Goal: Book appointment/travel/reservation

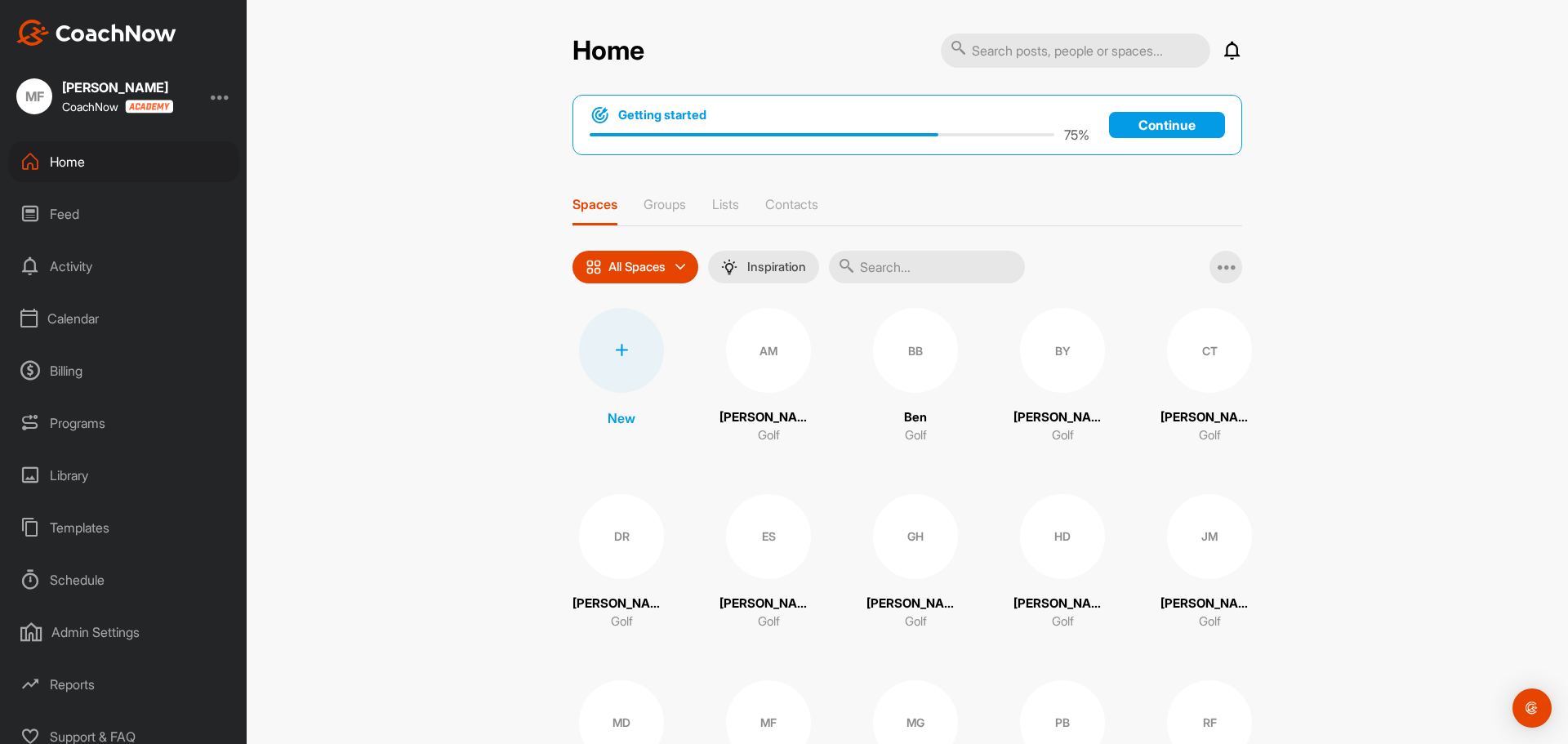
click at [213, 101] on div "MF [PERSON_NAME] CoachNow" at bounding box center [123, 96] width 247 height 36
click at [220, 99] on div at bounding box center [221, 97] width 20 height 20
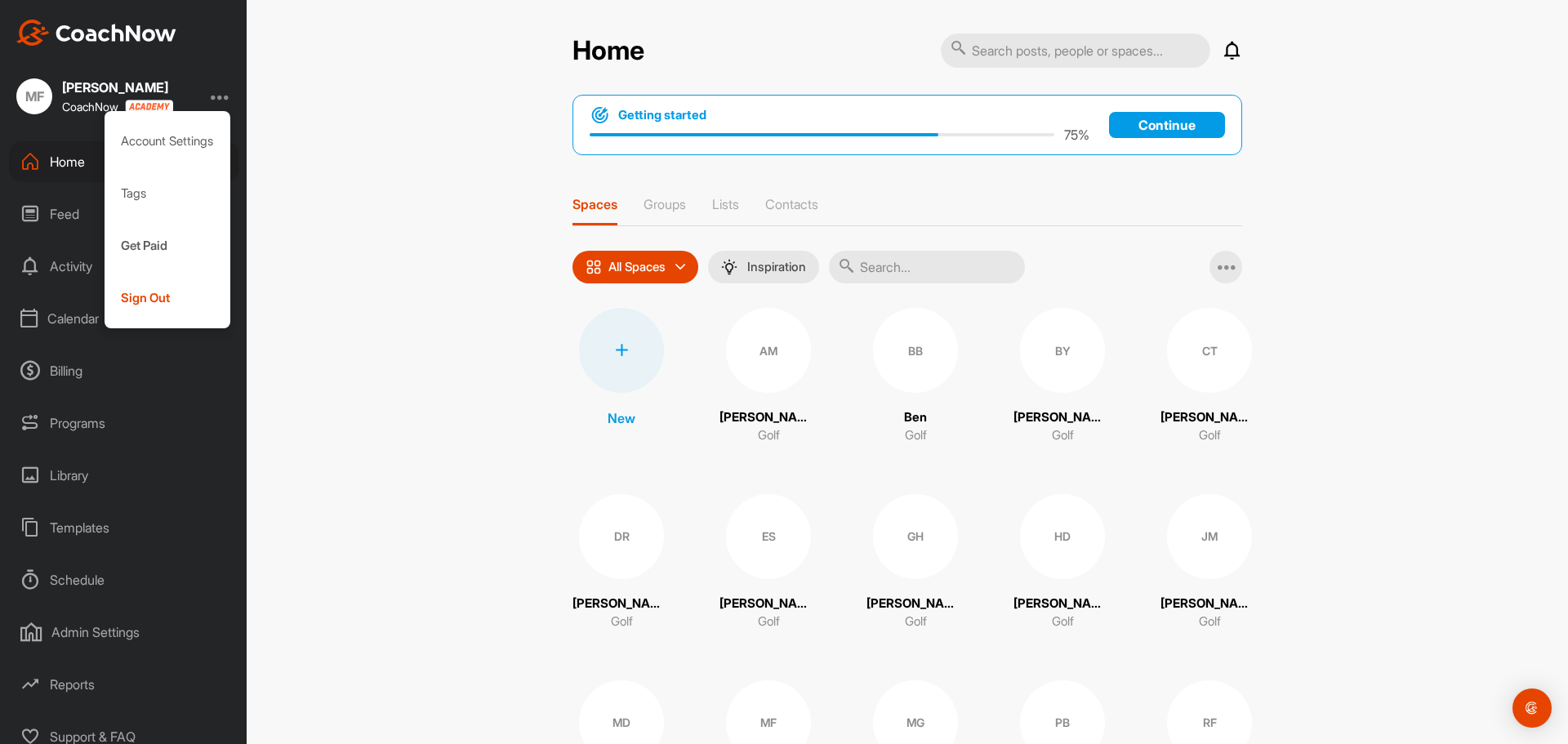
click at [63, 93] on div "[PERSON_NAME]" at bounding box center [117, 87] width 111 height 13
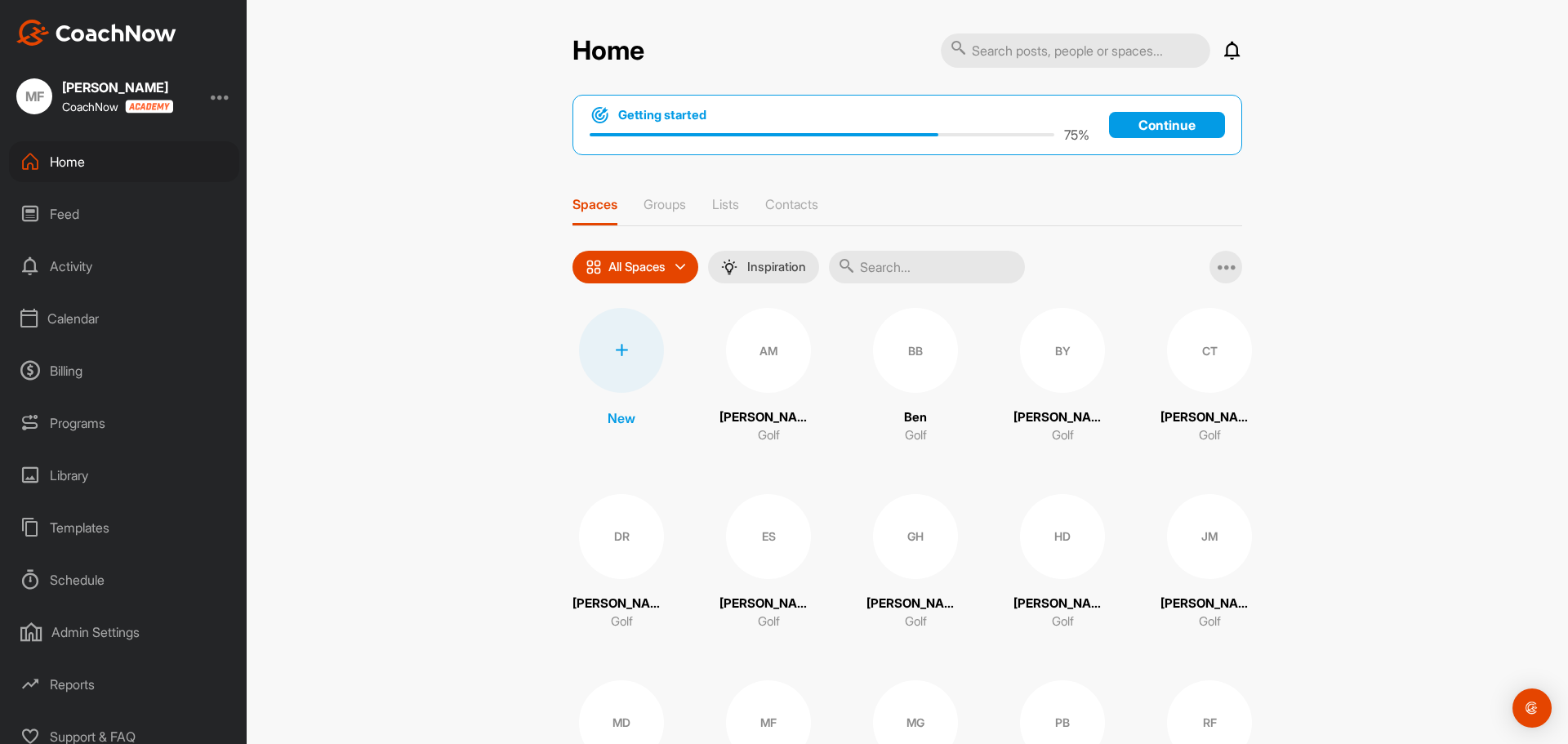
click at [43, 99] on div "MF" at bounding box center [34, 96] width 36 height 36
click at [90, 97] on div "[PERSON_NAME] CoachNow" at bounding box center [117, 96] width 111 height 34
click at [100, 86] on div "[PERSON_NAME]" at bounding box center [117, 87] width 111 height 13
click at [77, 317] on div "Calendar" at bounding box center [124, 319] width 230 height 41
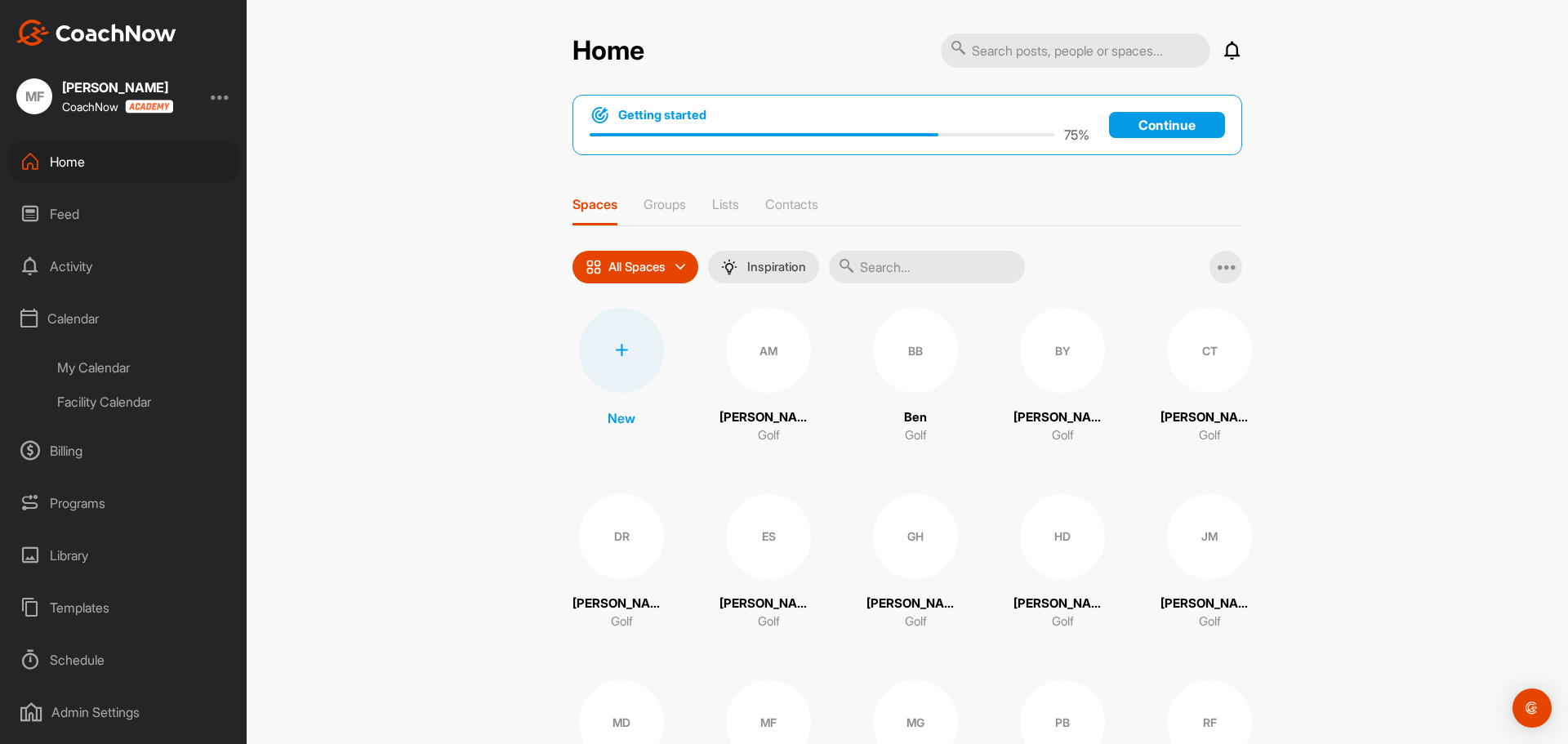
click at [116, 400] on div "Facility Calendar" at bounding box center [143, 402] width 194 height 34
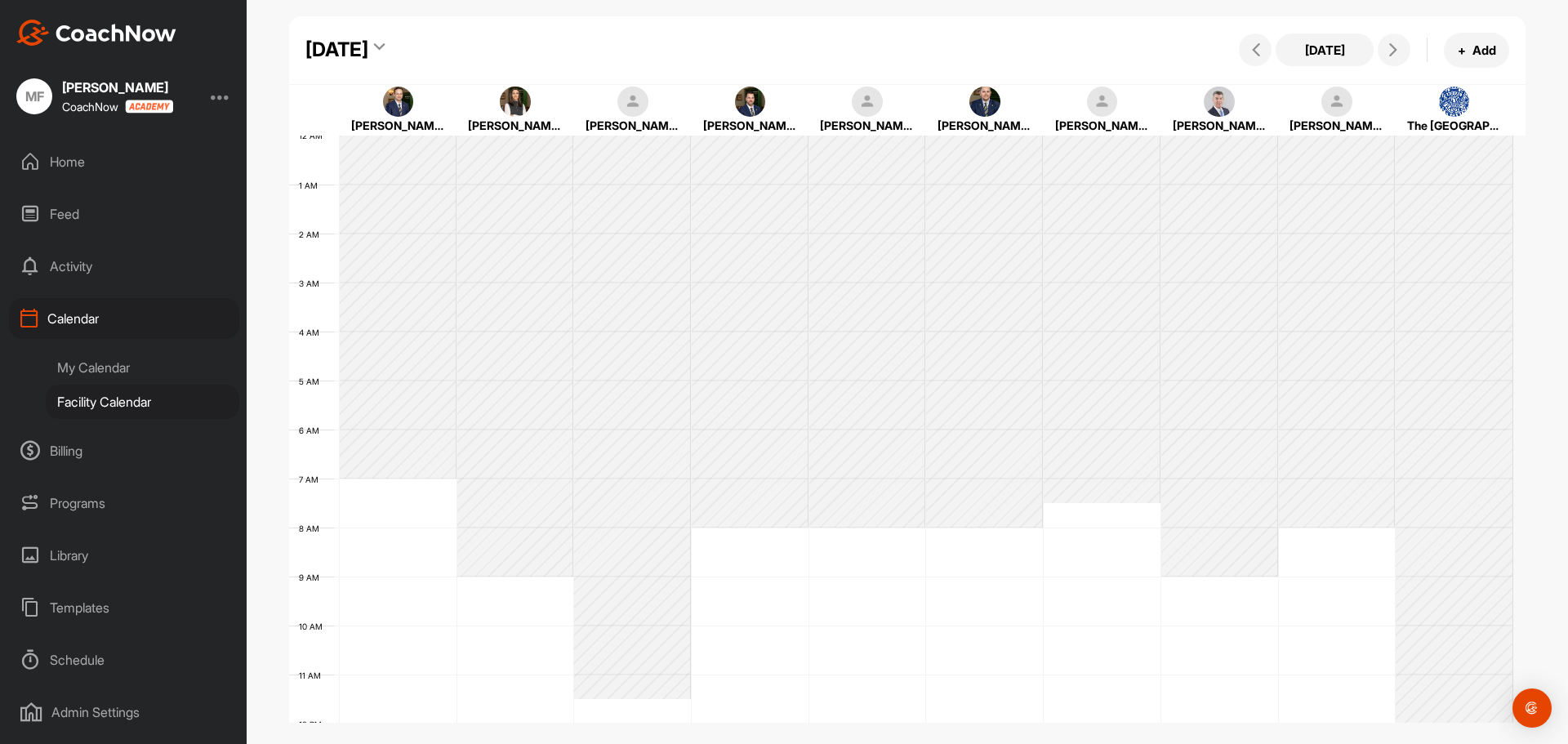
scroll to position [282, 0]
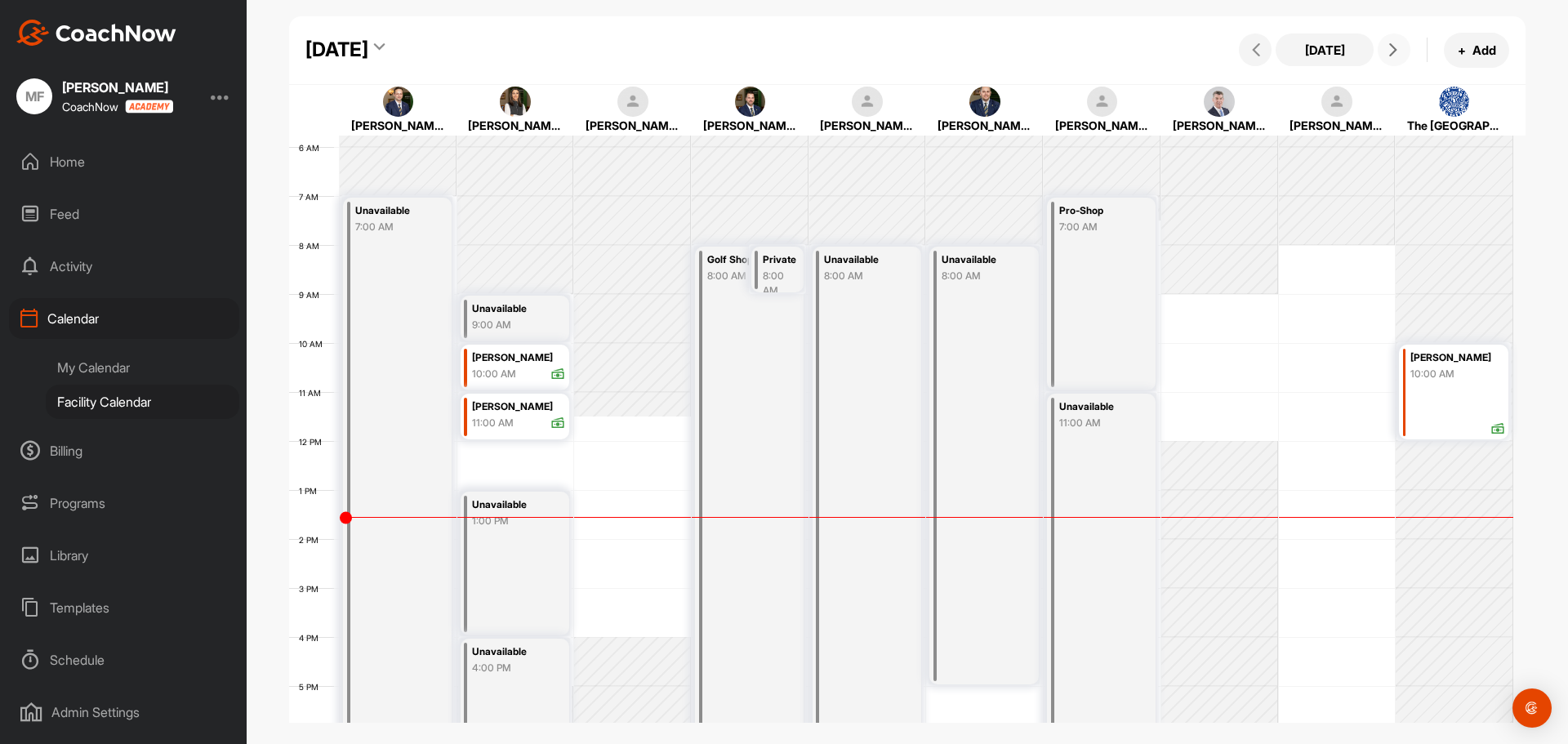
click at [1399, 58] on button at bounding box center [1394, 49] width 32 height 32
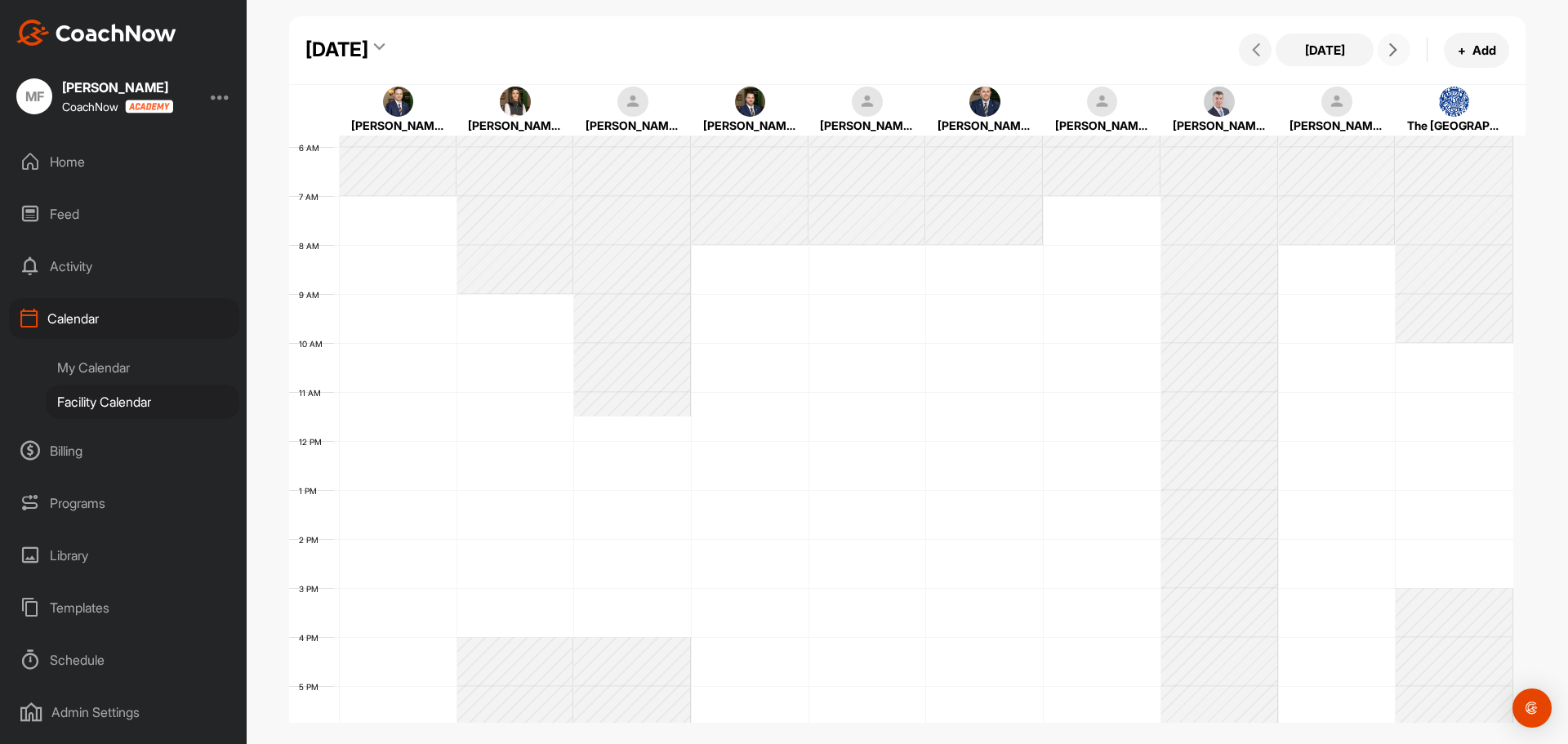
click at [1399, 58] on button at bounding box center [1394, 49] width 32 height 32
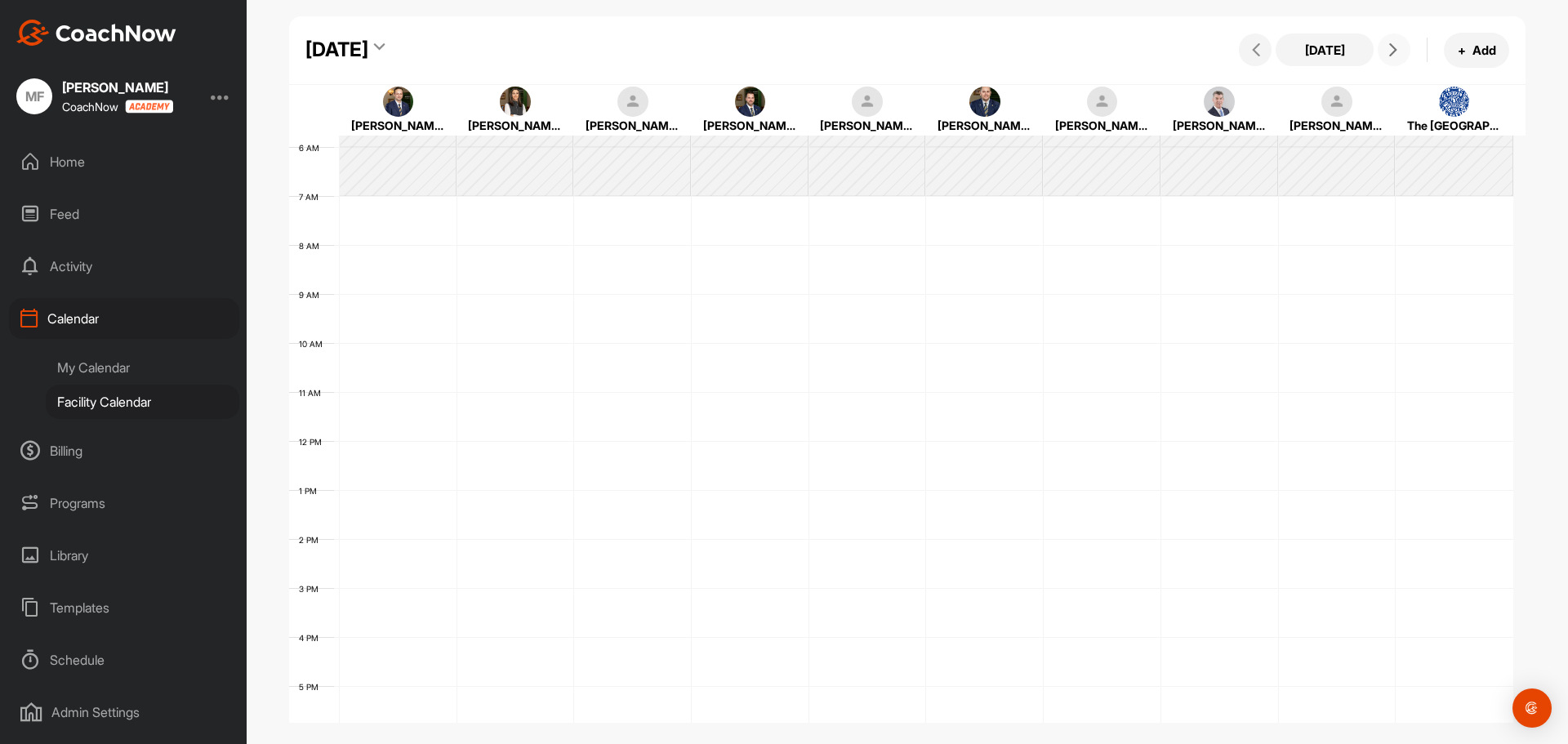
click at [1399, 58] on button at bounding box center [1394, 49] width 32 height 32
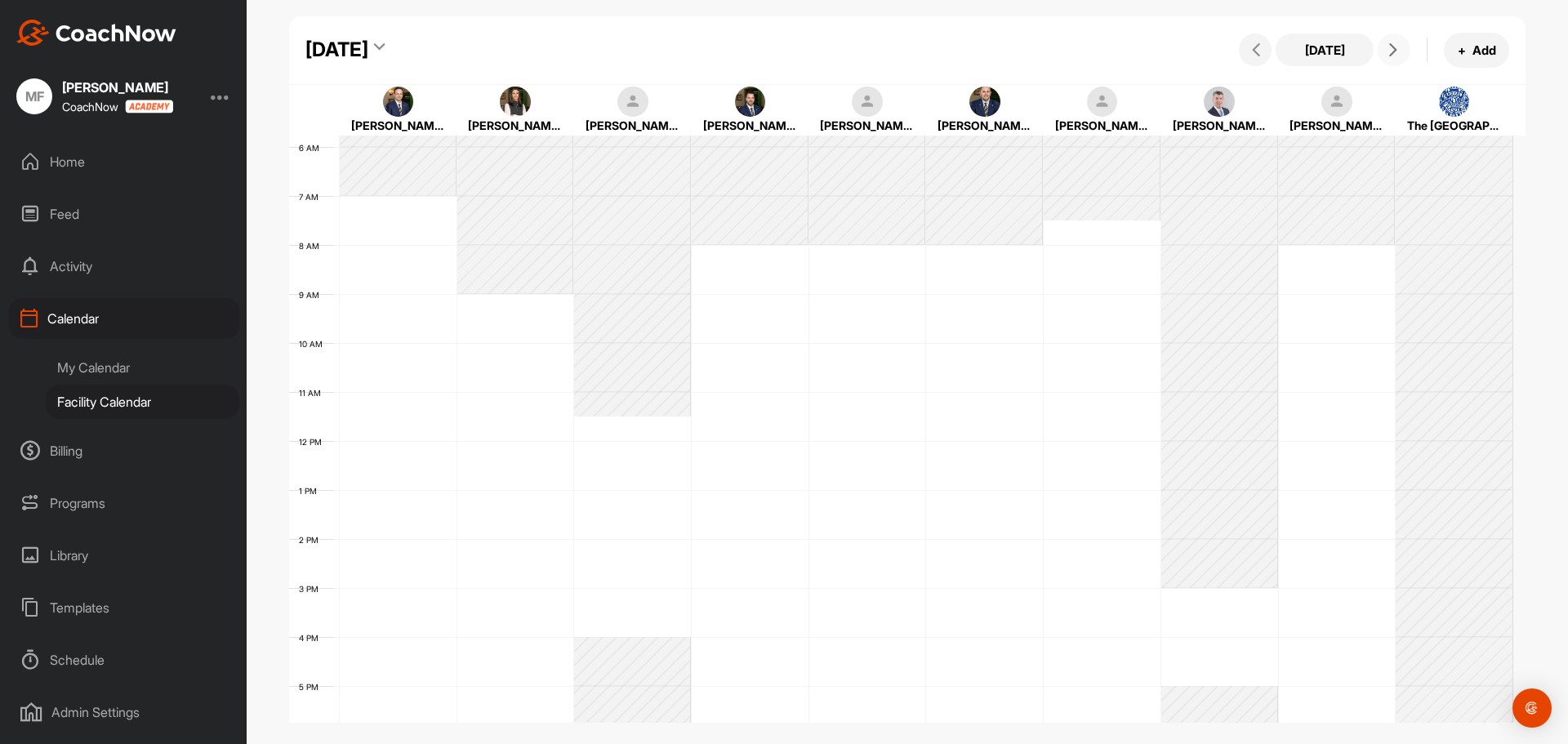
click at [1399, 58] on button at bounding box center [1394, 49] width 32 height 32
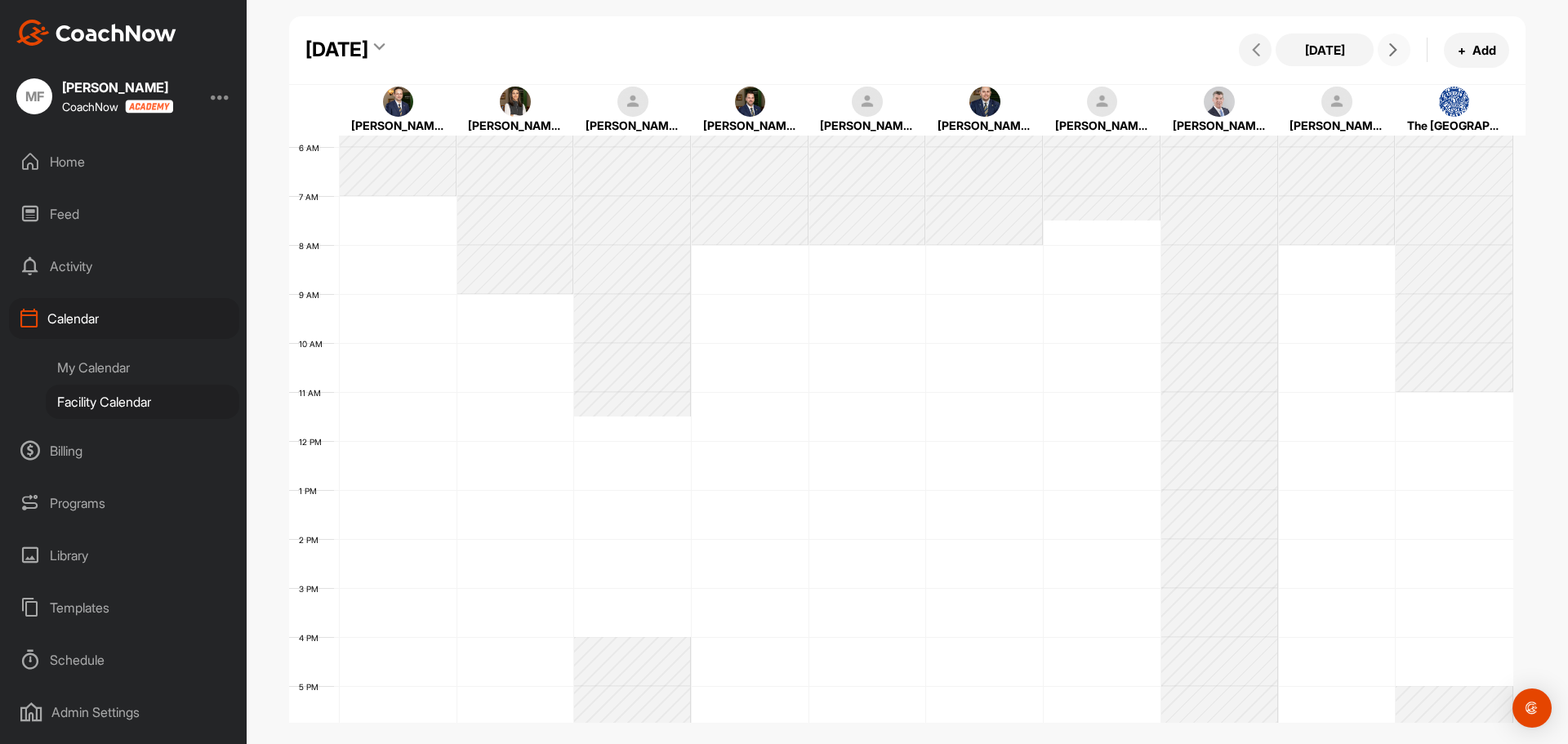
click at [1442, 400] on div "12 AM 1 AM 2 AM 3 AM 4 AM 5 AM 6 AM 7 AM 8 AM 9 AM 10 AM 11 AM 12 PM 1 PM 2 PM …" at bounding box center [902, 441] width 1225 height 1176
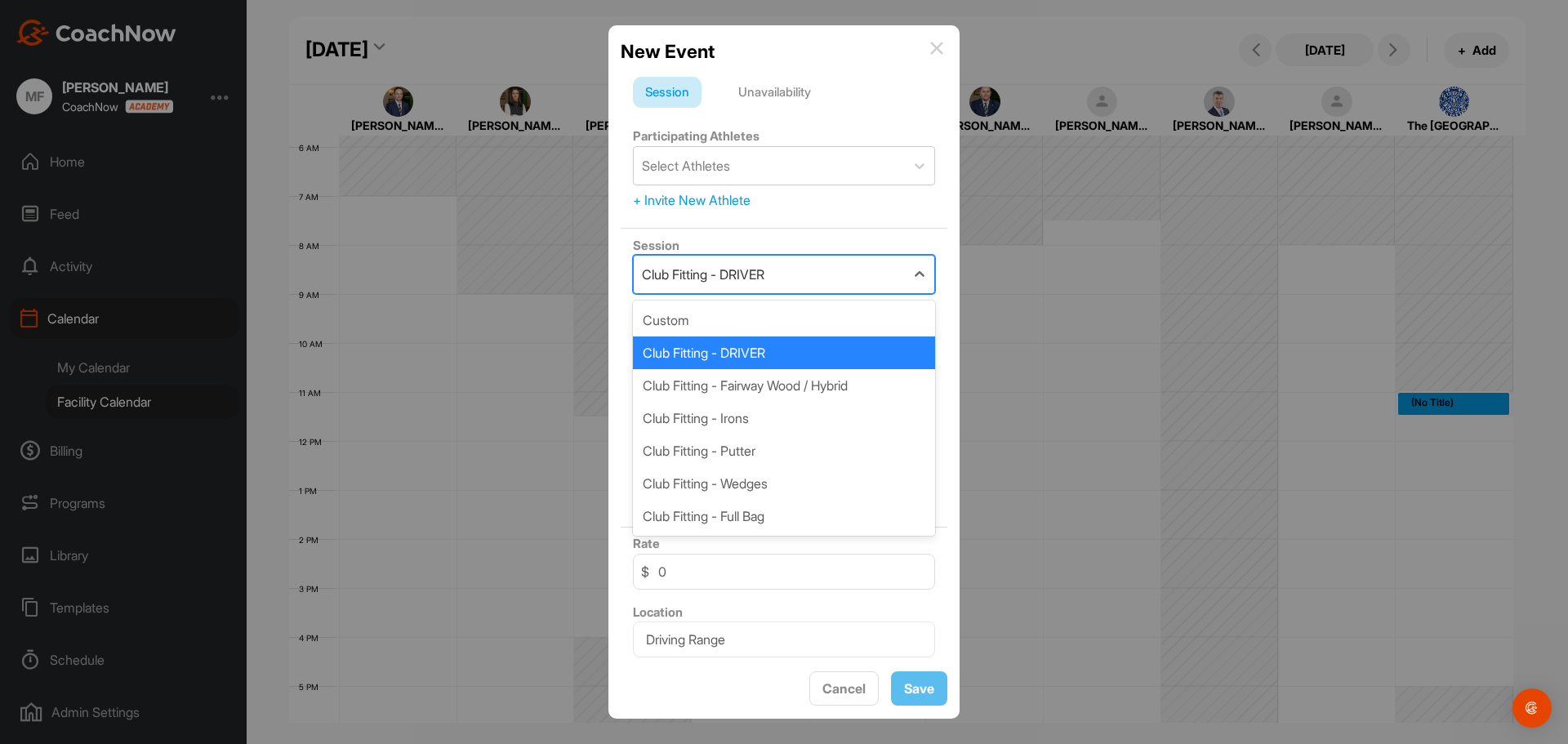
click at [784, 285] on div "Club Fitting - DRIVER" at bounding box center [769, 274] width 271 height 38
click at [749, 422] on div "Club Fitting - Irons" at bounding box center [784, 418] width 302 height 32
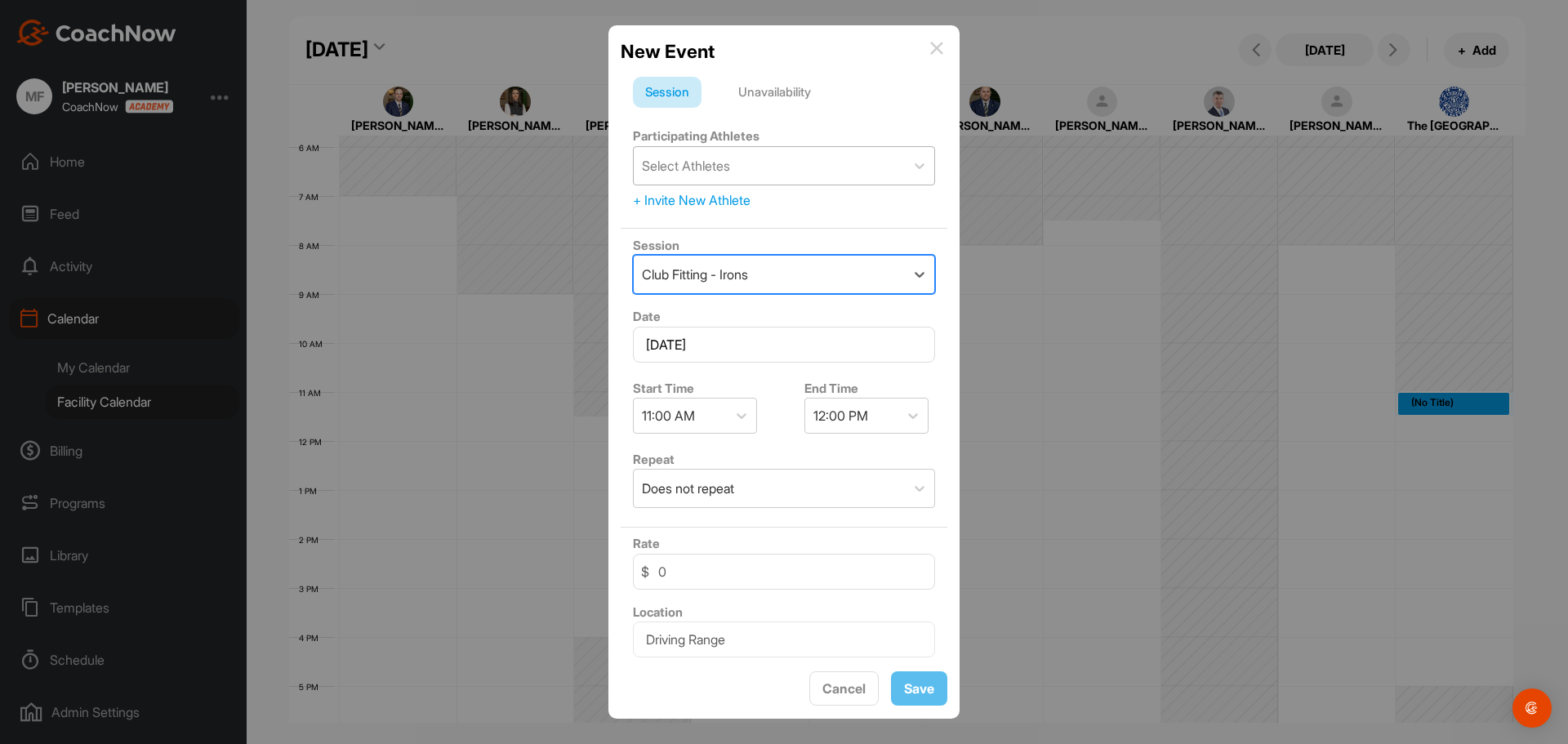
click at [758, 164] on div "Select Athletes" at bounding box center [769, 166] width 271 height 38
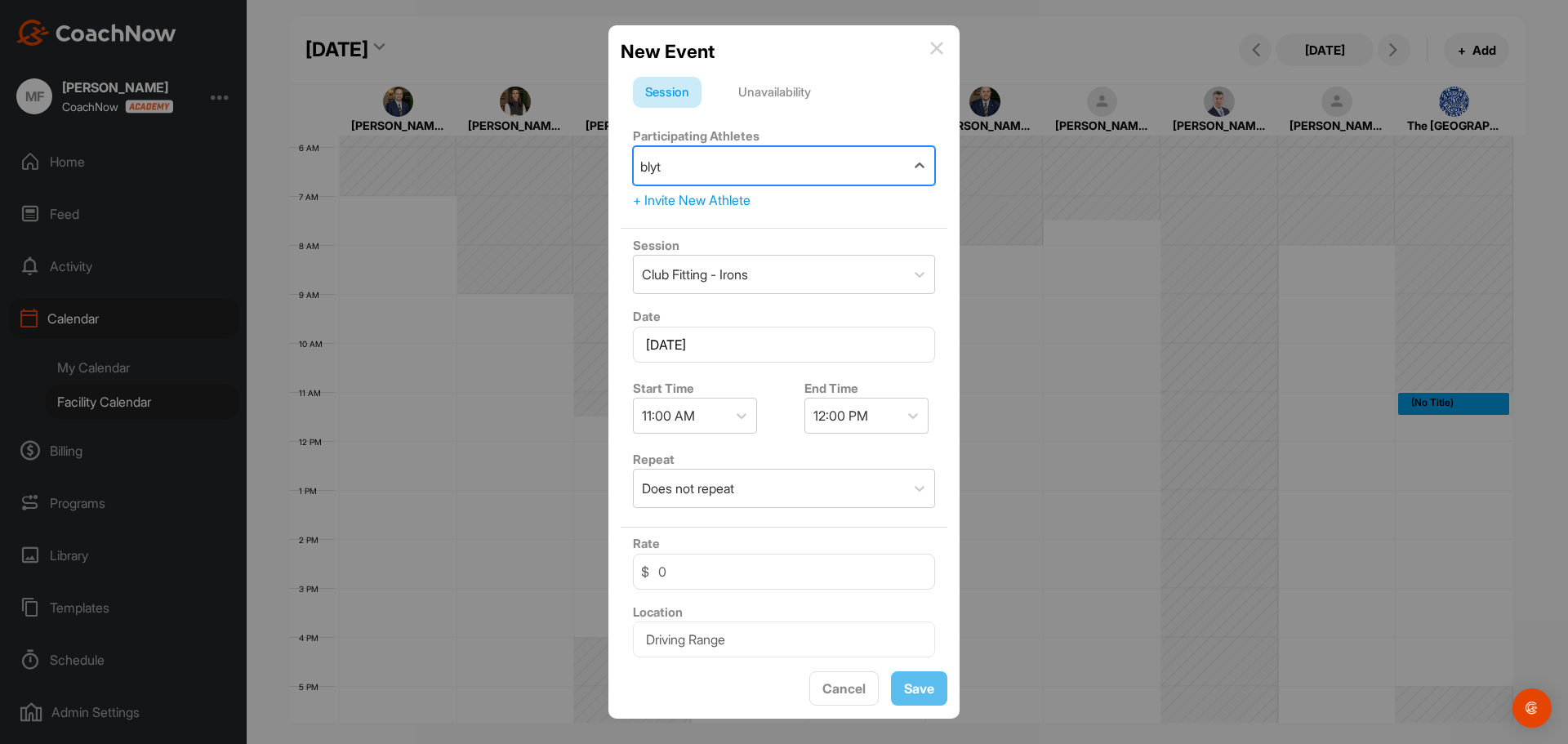
type input "blyth"
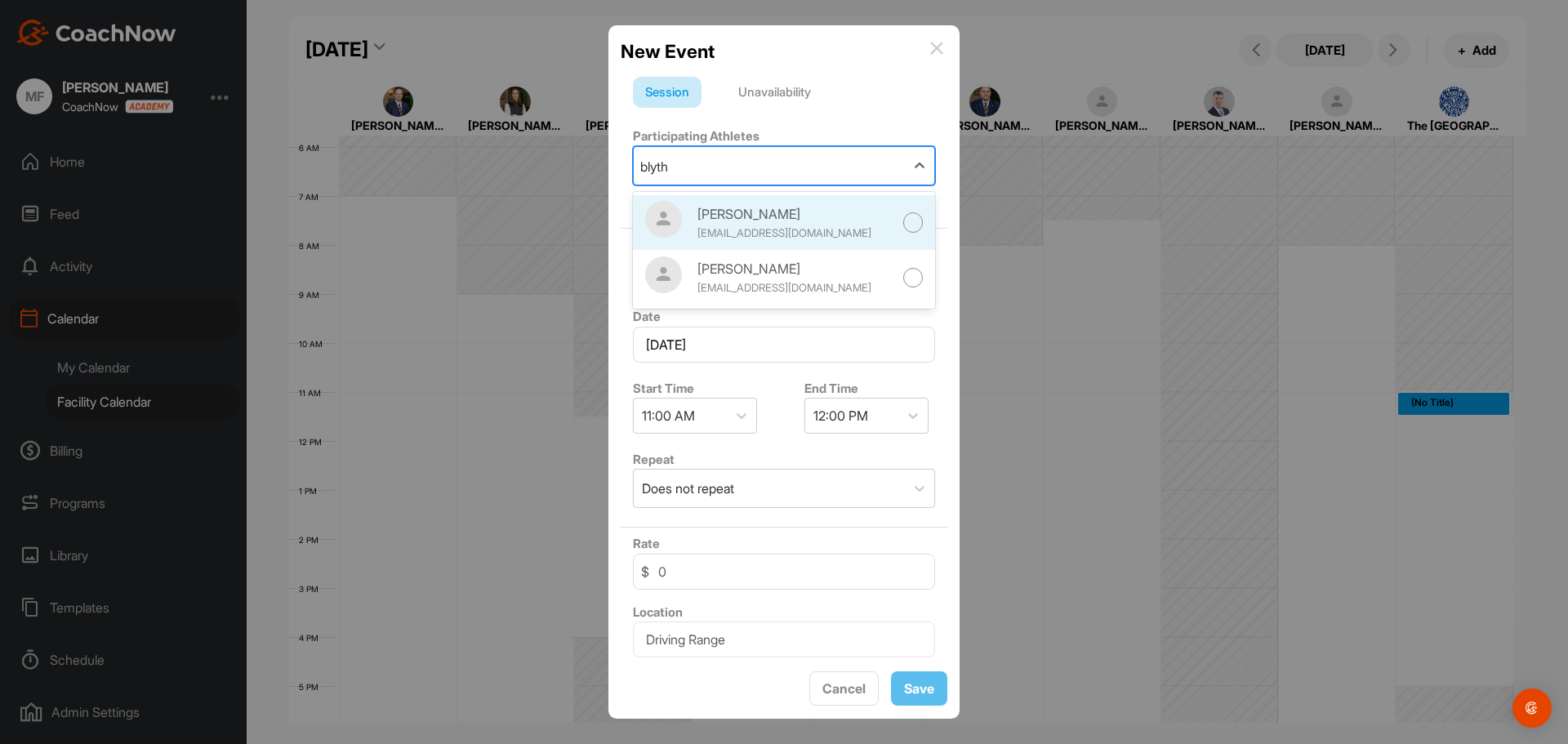
click at [801, 229] on div "[EMAIL_ADDRESS][DOMAIN_NAME]" at bounding box center [795, 233] width 196 height 16
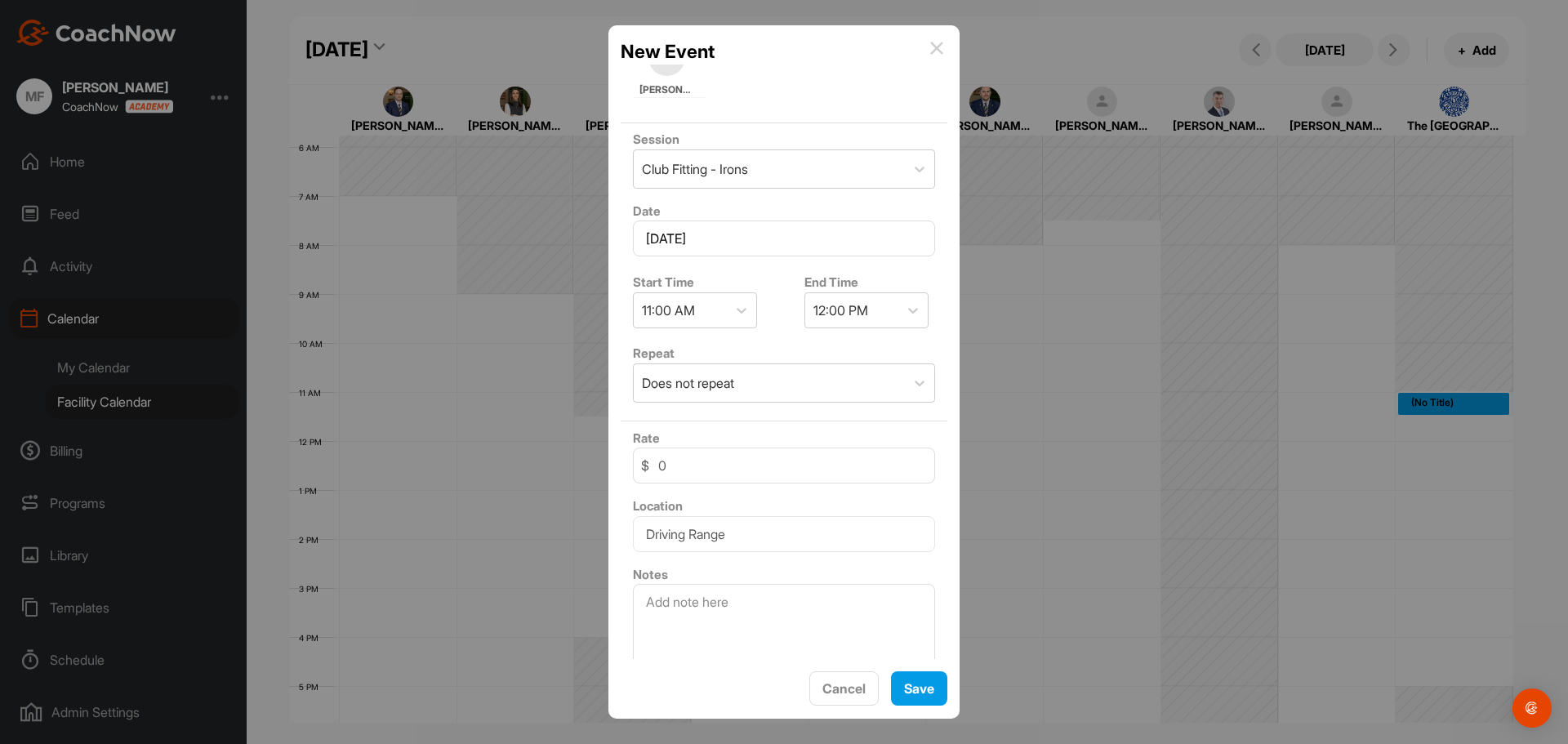
scroll to position [202, 0]
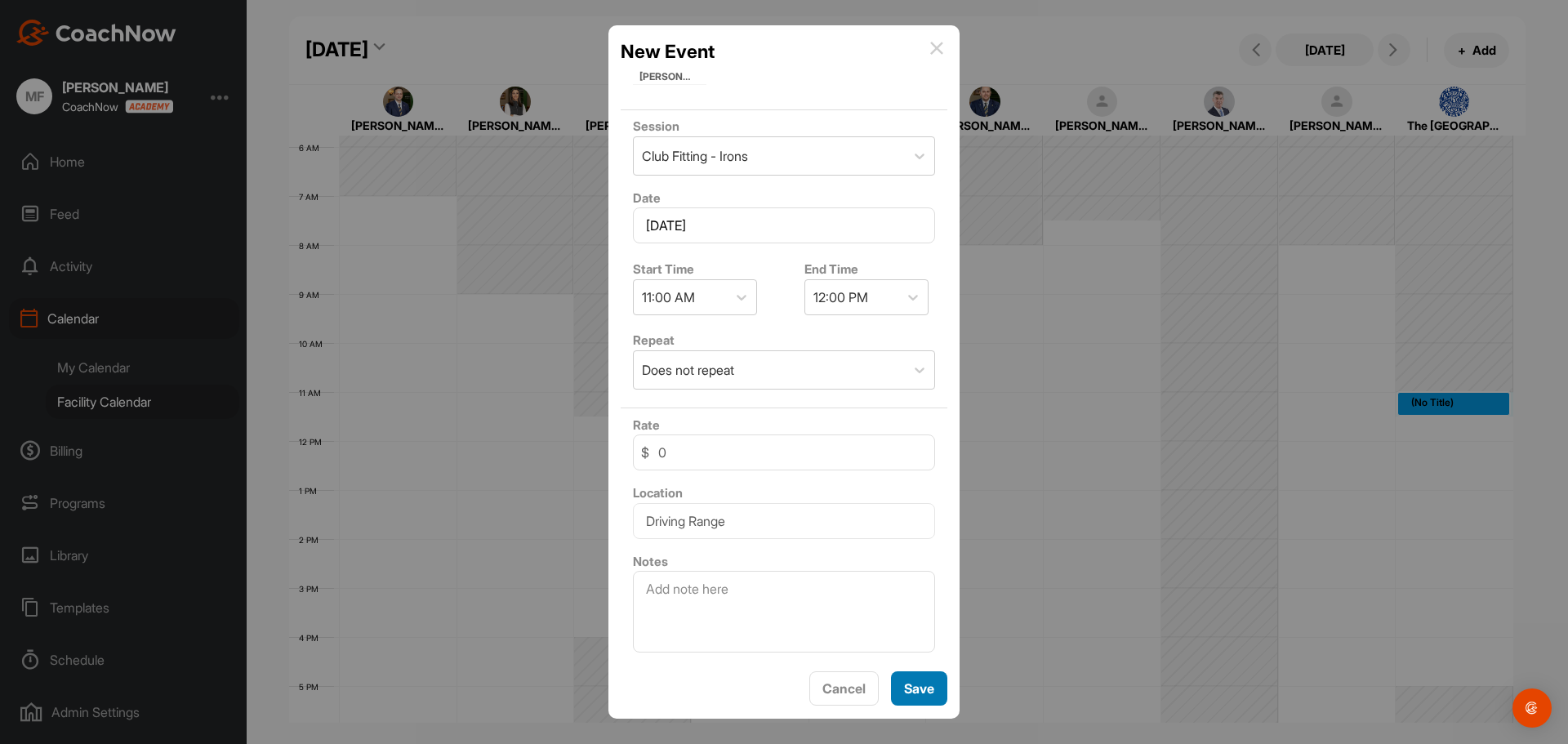
click at [921, 695] on span "Save" at bounding box center [920, 688] width 30 height 16
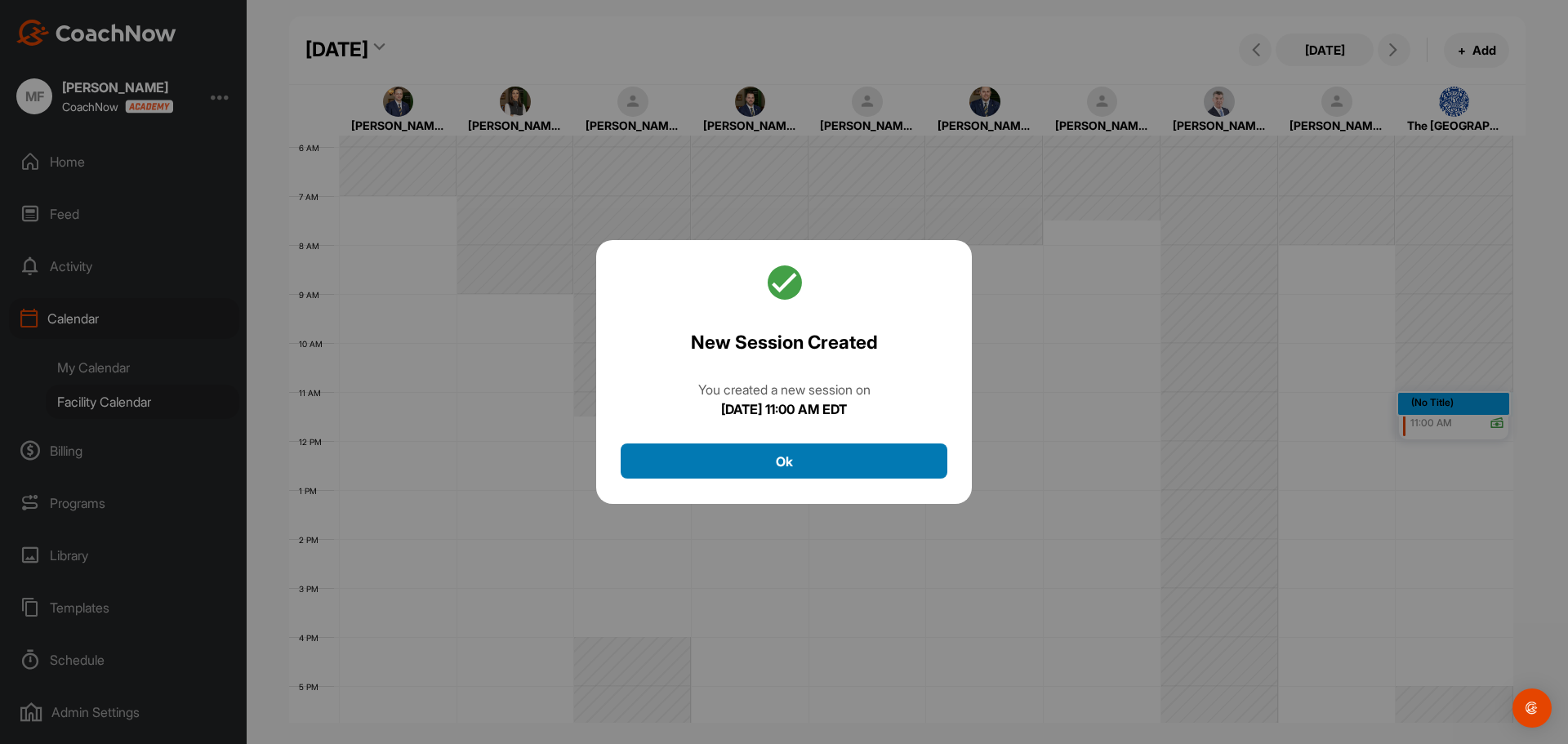
click at [818, 467] on button "Ok" at bounding box center [784, 461] width 326 height 35
